Goal: Find specific page/section: Find specific page/section

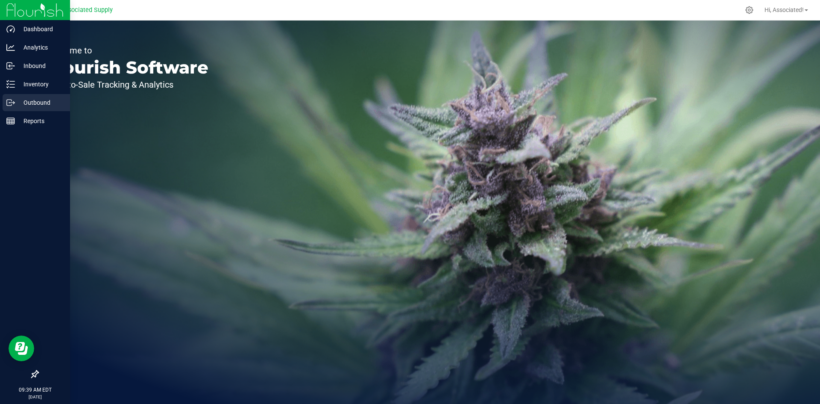
click at [18, 106] on p "Outbound" at bounding box center [40, 102] width 51 height 10
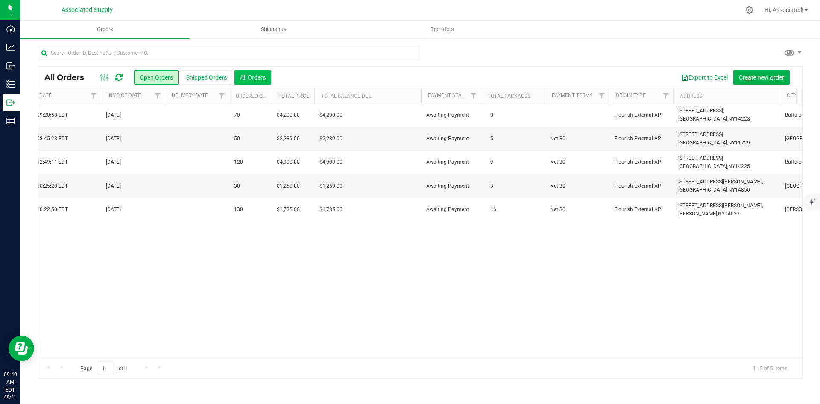
click at [252, 76] on button "All Orders" at bounding box center [253, 77] width 37 height 15
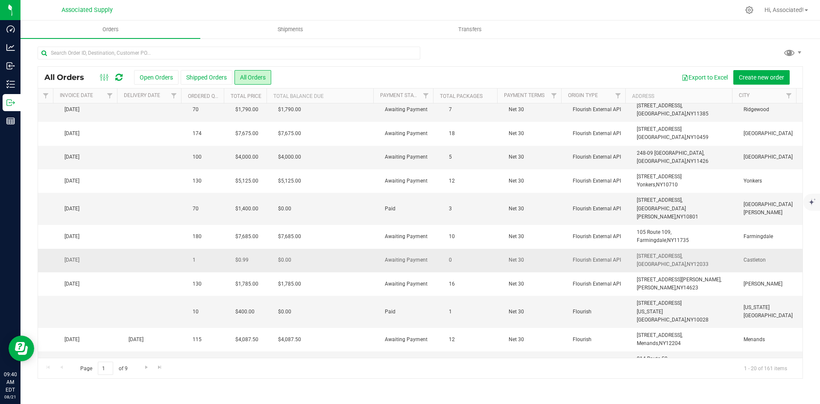
drag, startPoint x: 682, startPoint y: 254, endPoint x: 628, endPoint y: 252, distance: 54.7
click at [632, 252] on td "[STREET_ADDRESS], [GEOGRAPHIC_DATA], [GEOGRAPHIC_DATA] 12033" at bounding box center [685, 260] width 107 height 23
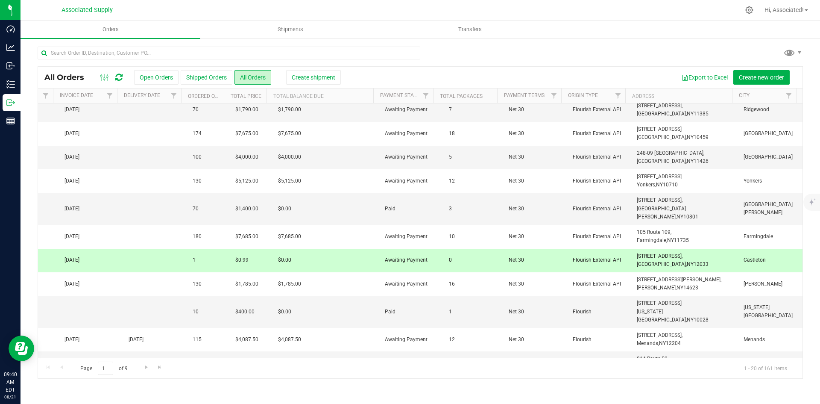
copy span "[STREET_ADDRESS]"
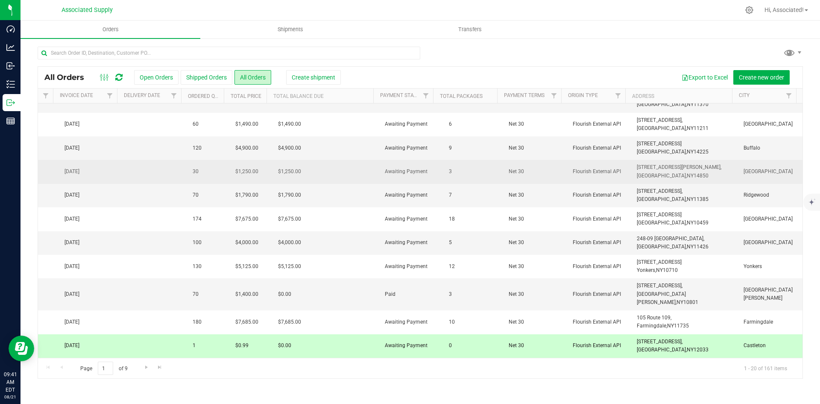
drag, startPoint x: 684, startPoint y: 175, endPoint x: 623, endPoint y: 170, distance: 61.7
click at [623, 170] on tr "Action Action Cancel order Clone order Edit order Mark as fully paid Order audi…" at bounding box center [46, 171] width 1512 height 23
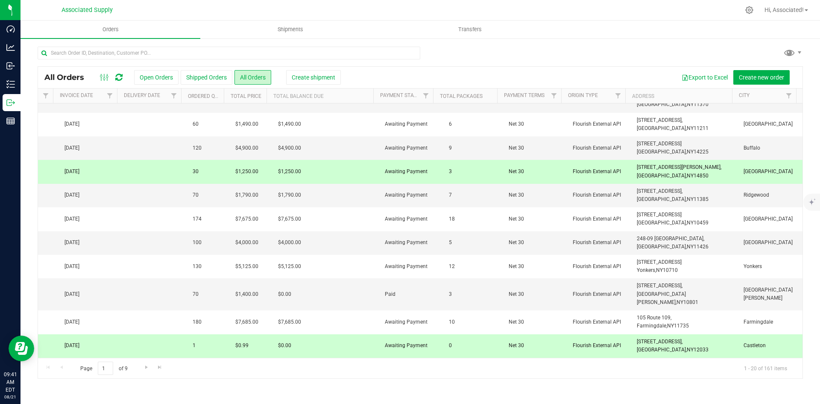
copy tr "[STREET_ADDRESS][PERSON_NAME]"
